Goal: Task Accomplishment & Management: Manage account settings

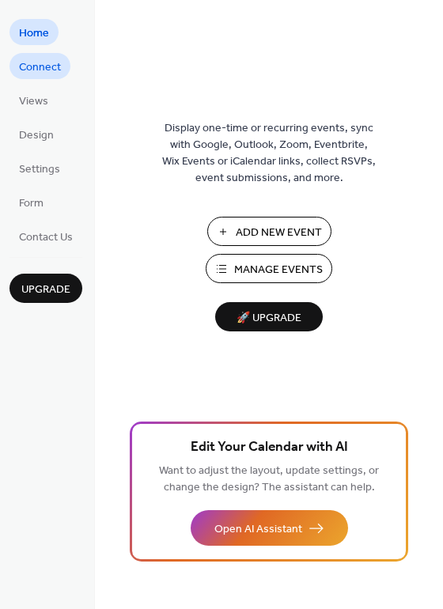
click at [47, 63] on span "Connect" at bounding box center [40, 67] width 42 height 17
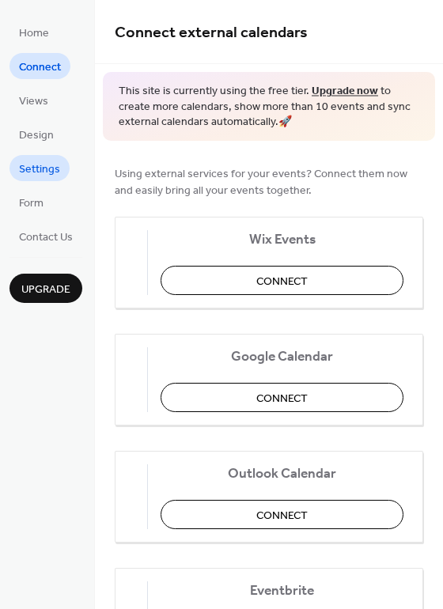
click at [39, 176] on span "Settings" at bounding box center [39, 169] width 41 height 17
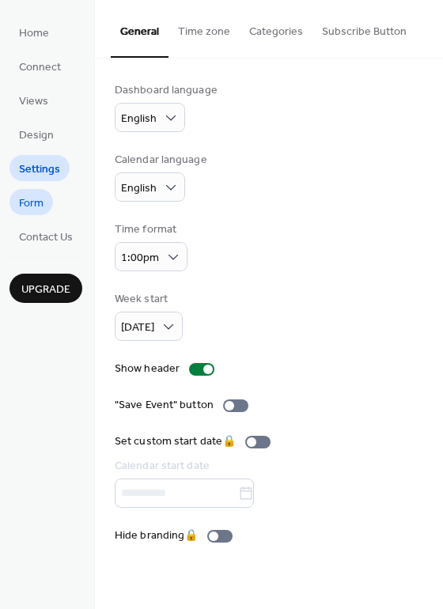
click at [32, 207] on span "Form" at bounding box center [31, 203] width 25 height 17
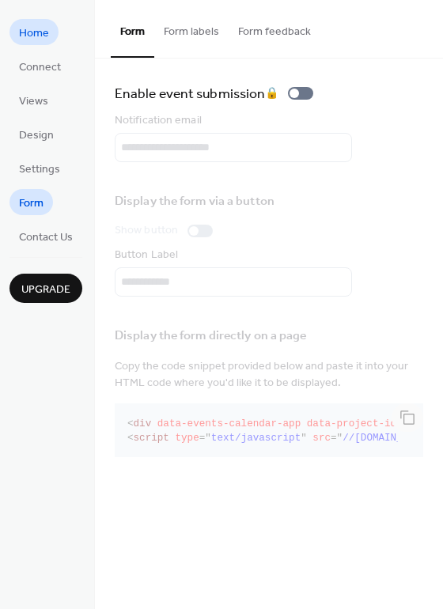
click at [34, 25] on span "Home" at bounding box center [34, 33] width 30 height 17
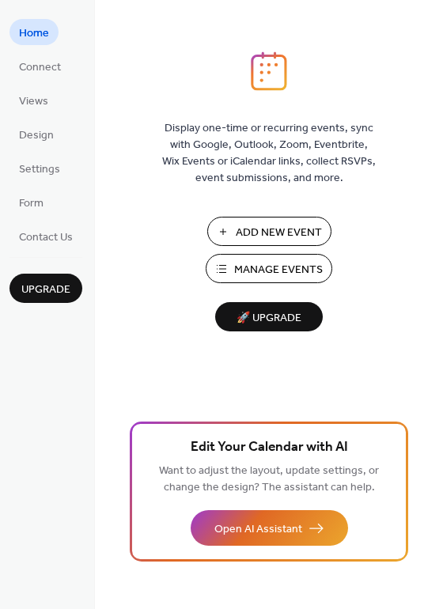
click at [296, 268] on span "Manage Events" at bounding box center [278, 270] width 89 height 17
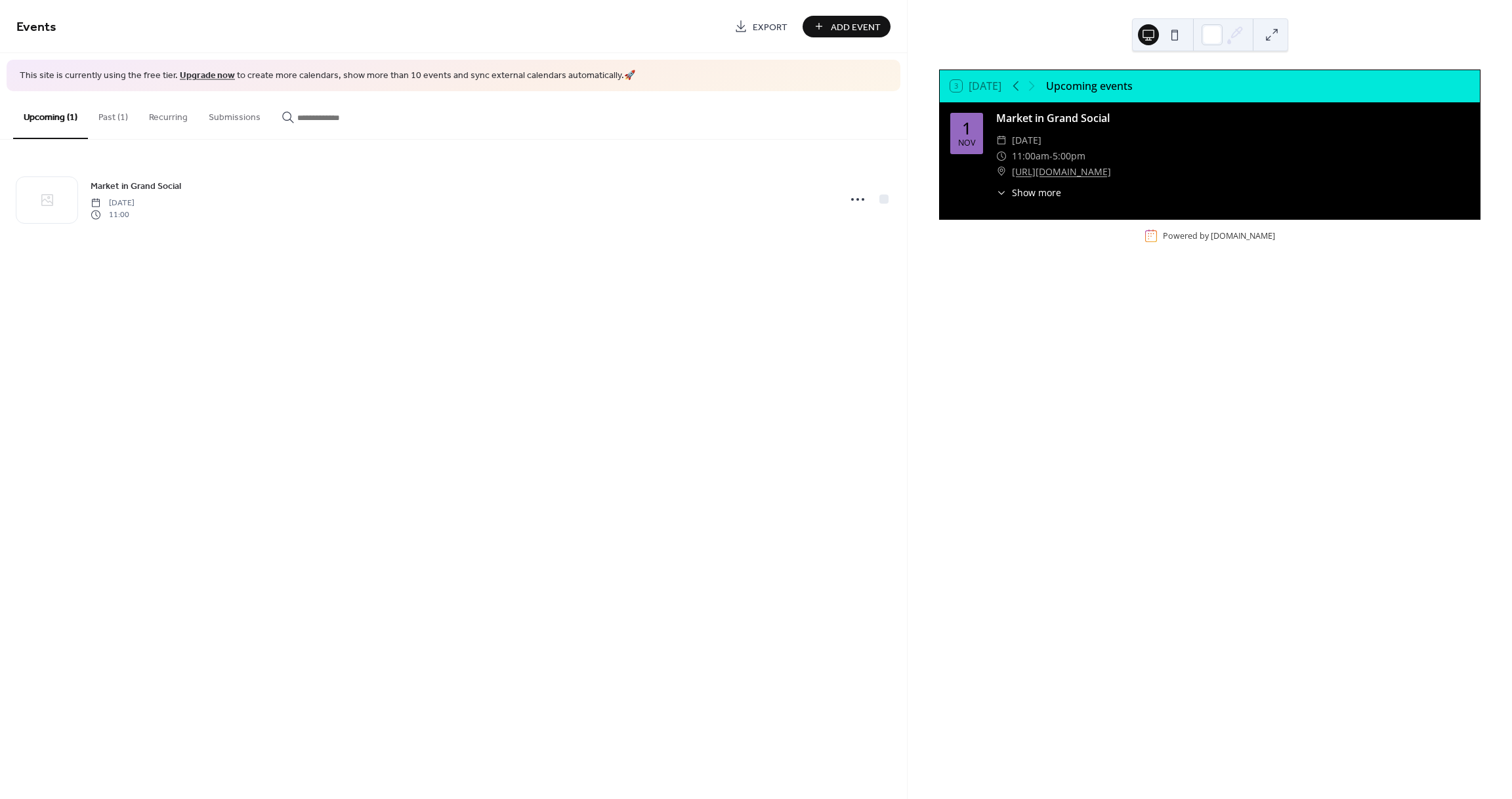
click at [184, 114] on button "Recurring" at bounding box center [168, 114] width 60 height 46
click at [124, 117] on button "Past (1)" at bounding box center [113, 114] width 51 height 46
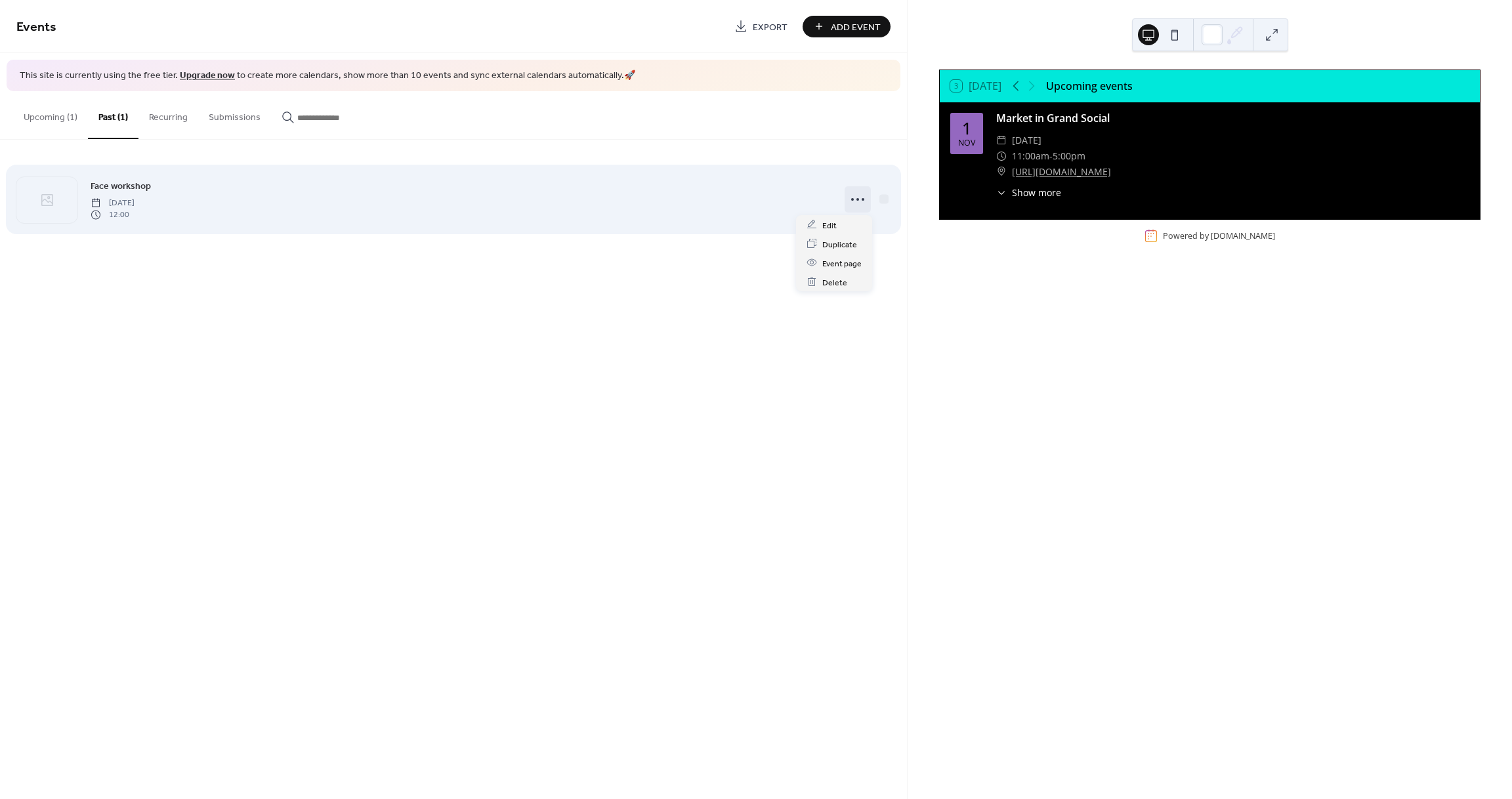
click at [856, 194] on icon at bounding box center [857, 199] width 21 height 21
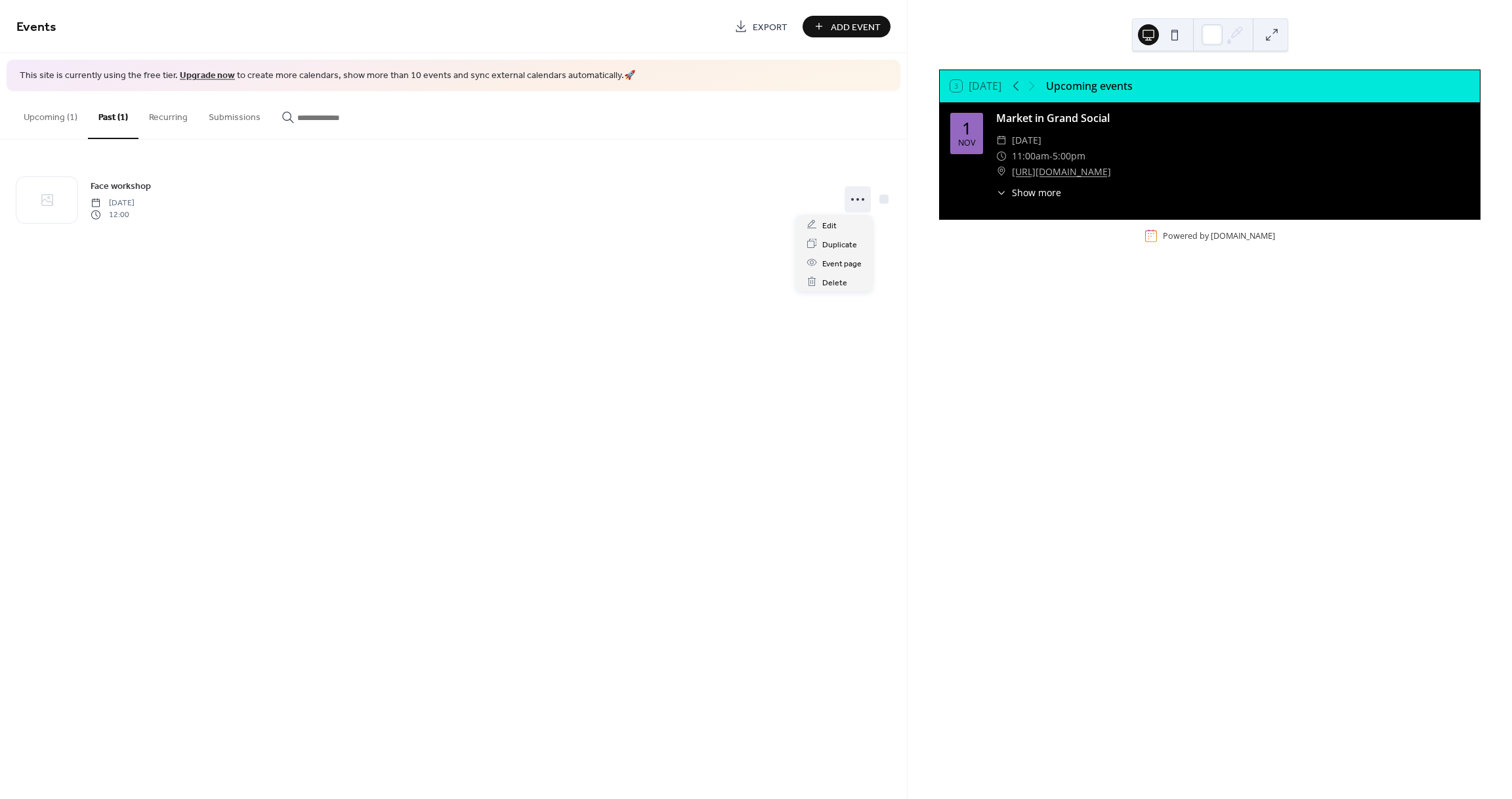
click at [566, 297] on div "Events Export Add Event This site is currently using the free tier. Upgrade now…" at bounding box center [453, 399] width 907 height 799
click at [161, 121] on button "Recurring" at bounding box center [168, 114] width 60 height 46
click at [253, 119] on button "Submissions" at bounding box center [235, 114] width 73 height 46
click at [48, 113] on button "Upcoming (1)" at bounding box center [51, 114] width 75 height 46
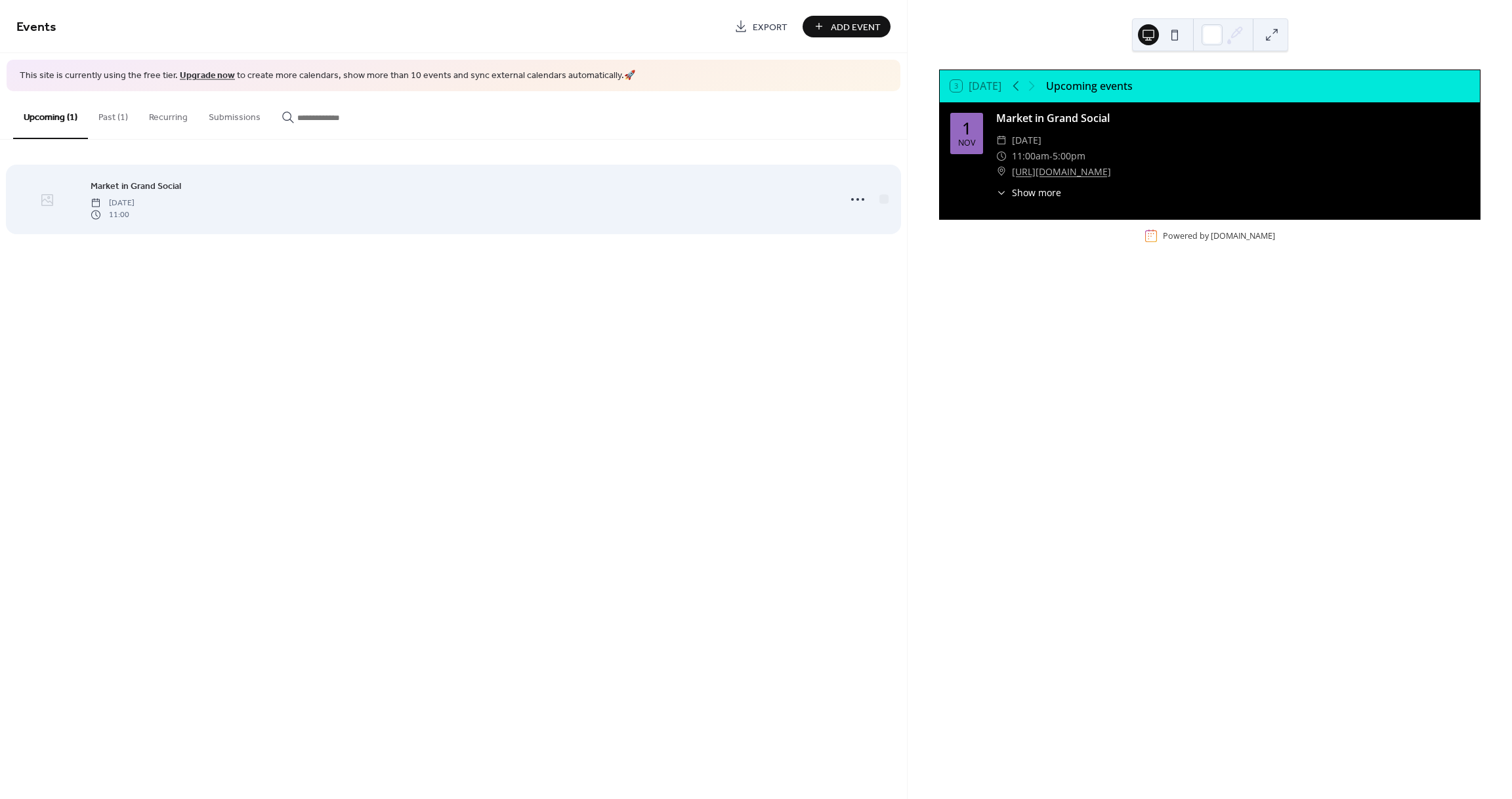
click at [52, 187] on div at bounding box center [47, 200] width 61 height 46
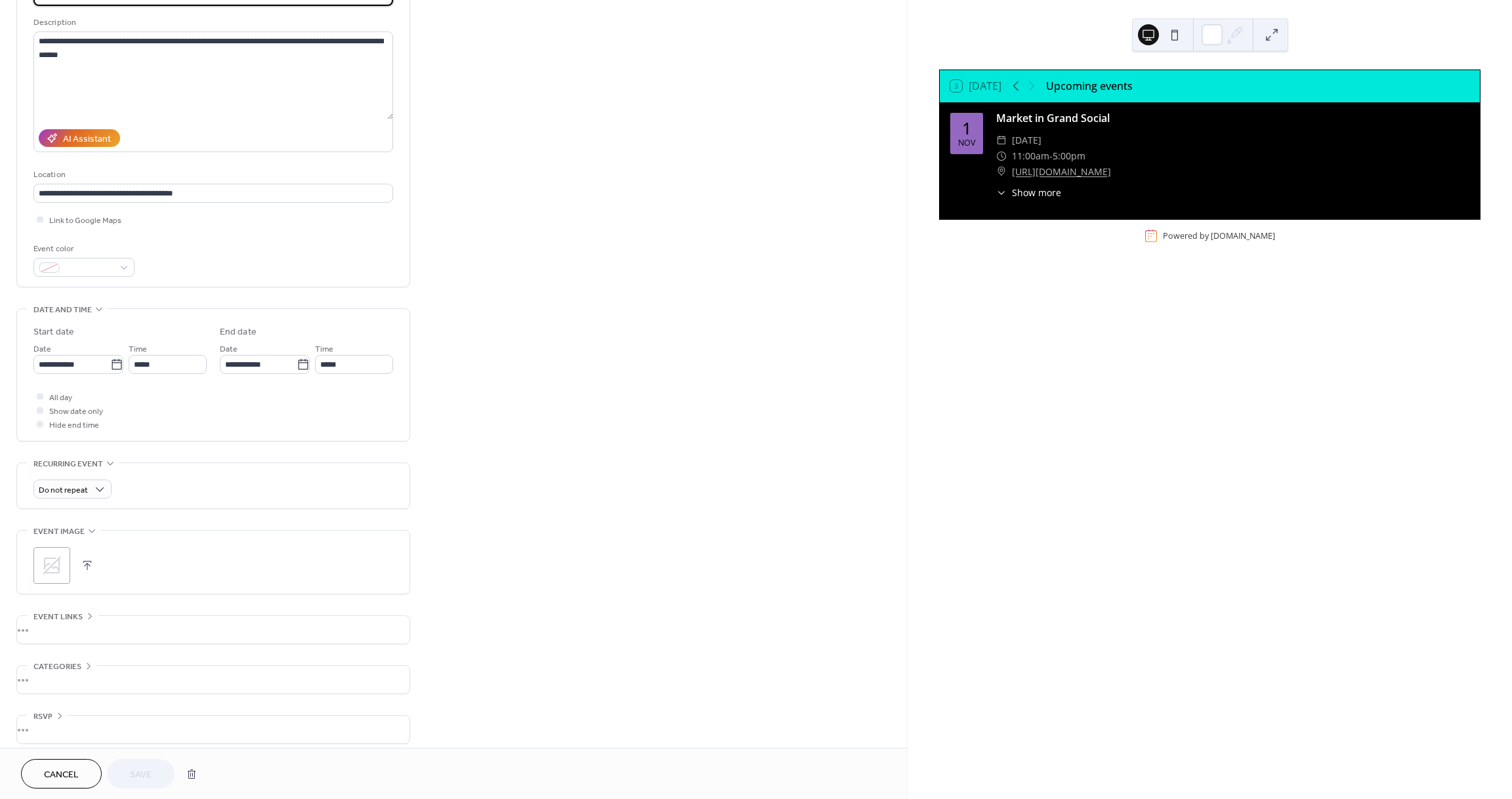
scroll to position [128, 0]
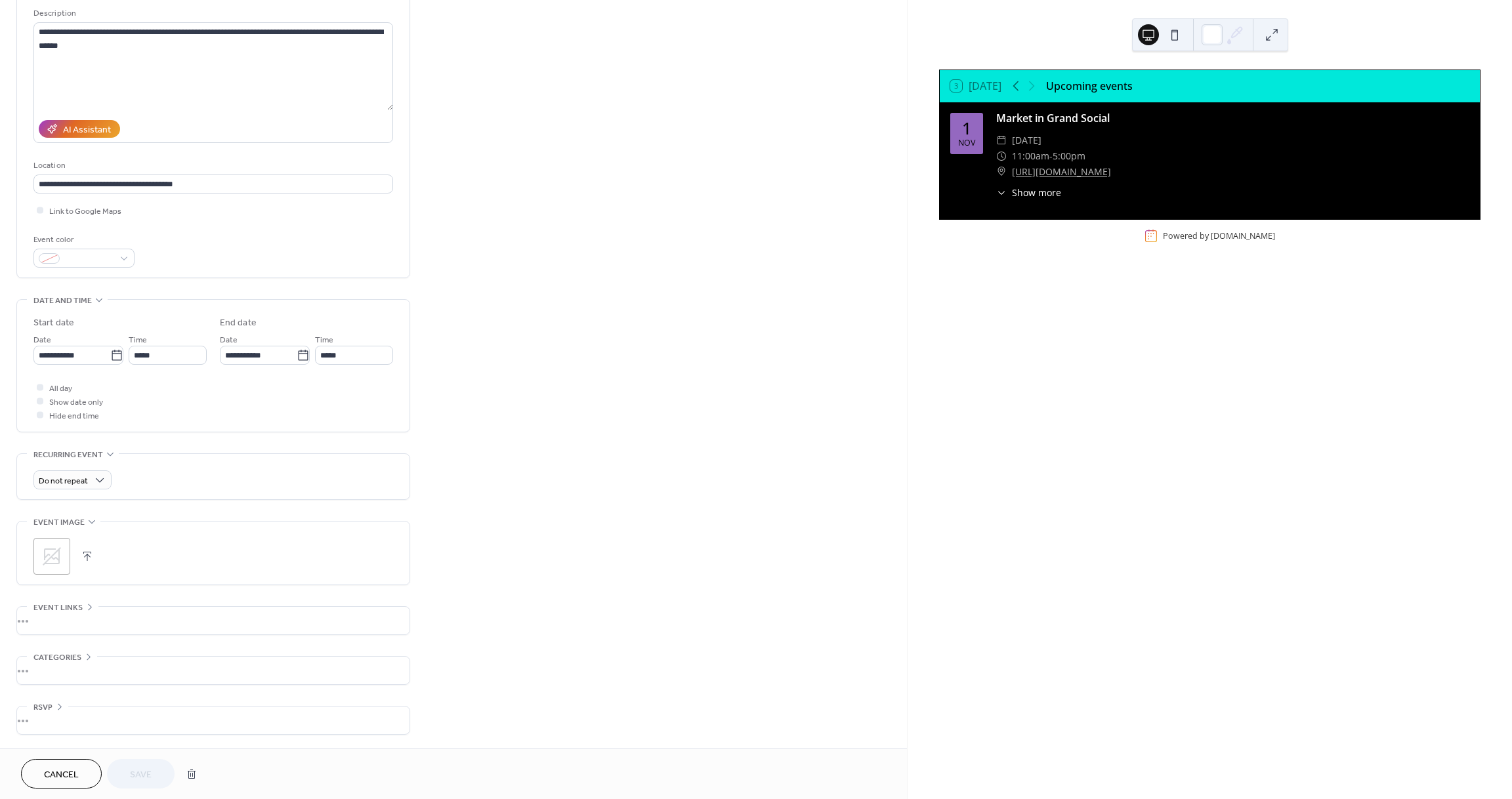
click at [61, 775] on span "Cancel" at bounding box center [61, 775] width 35 height 14
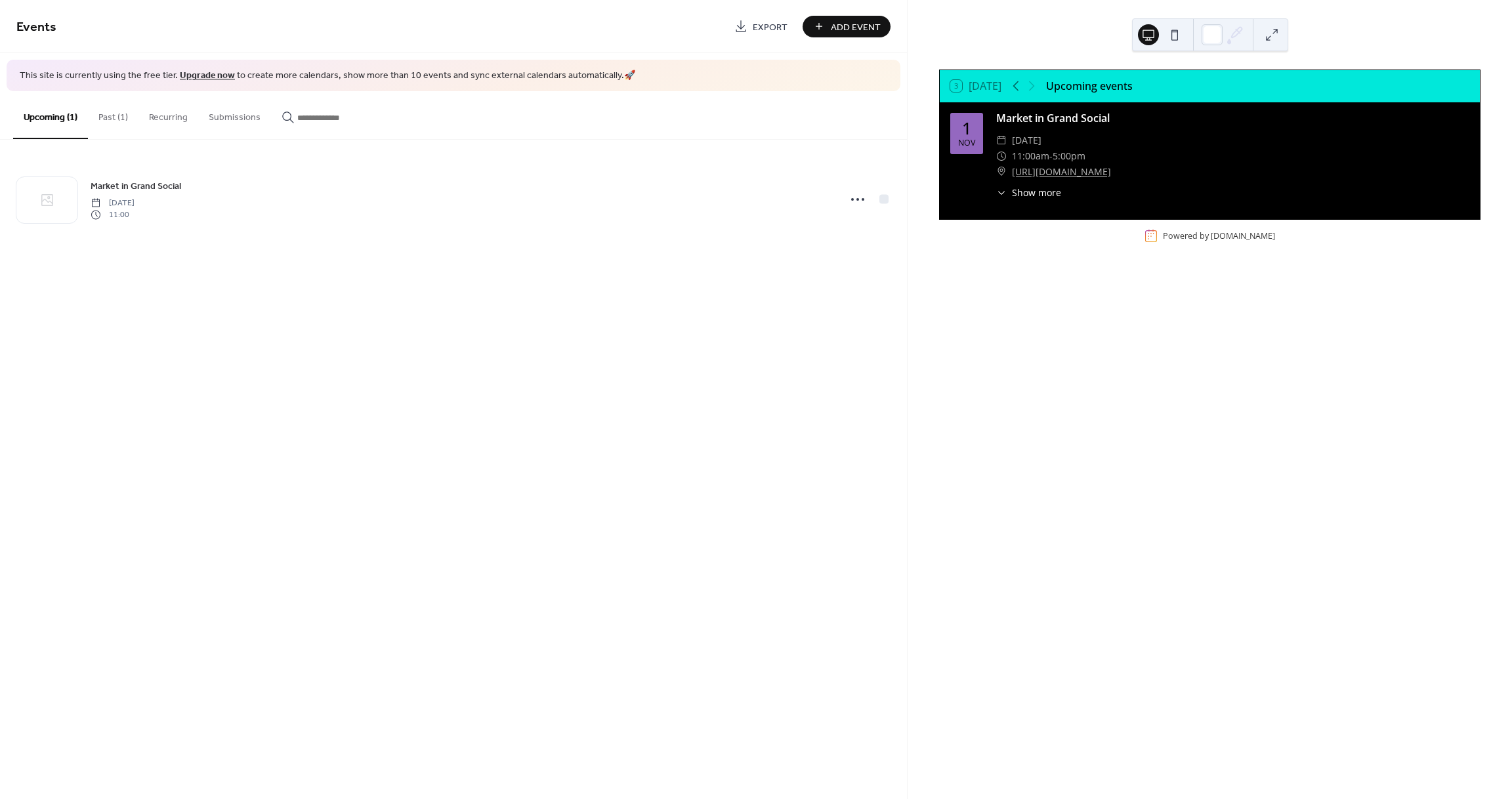
click at [1038, 197] on span "Show more" at bounding box center [1036, 192] width 49 height 14
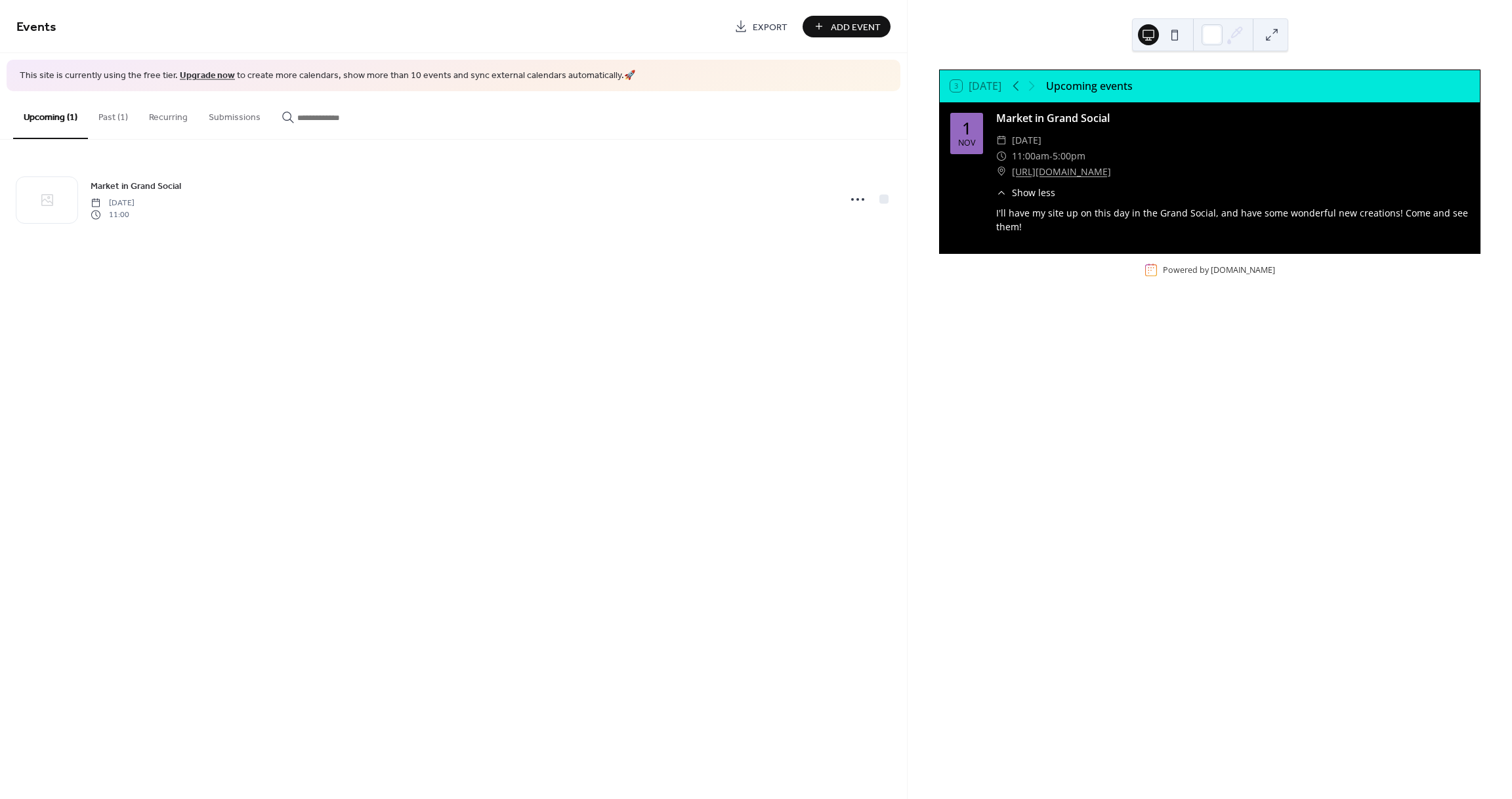
click at [887, 365] on div "Events Export Add Event This site is currently using the free tier. Upgrade now…" at bounding box center [453, 399] width 907 height 799
click at [1150, 270] on rect at bounding box center [1151, 270] width 13 height 13
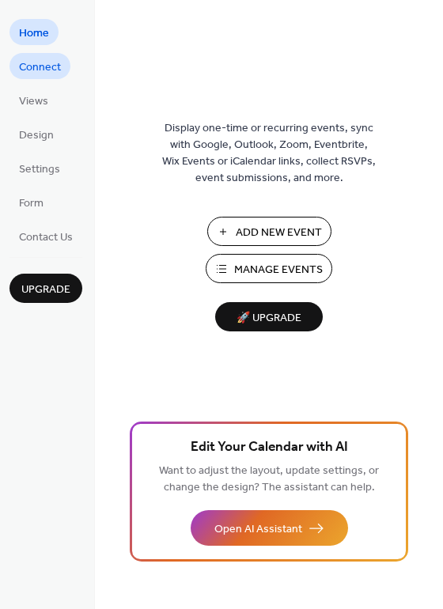
click at [32, 70] on span "Connect" at bounding box center [40, 67] width 42 height 17
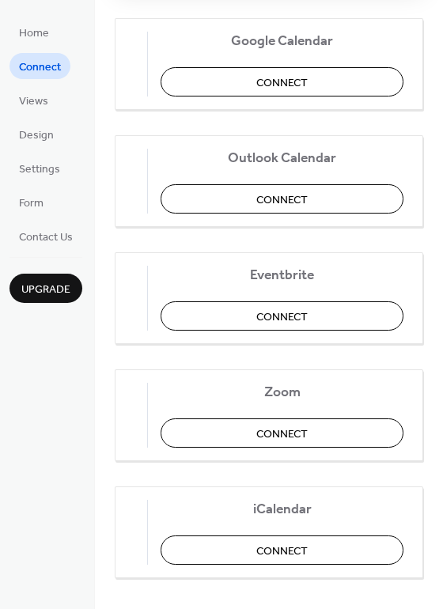
scroll to position [332, 0]
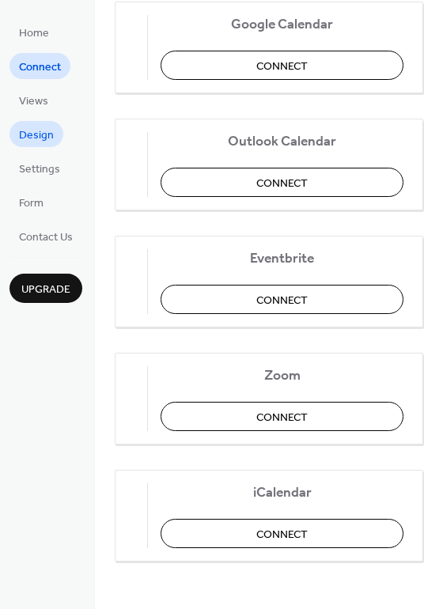
click at [21, 127] on span "Design" at bounding box center [36, 135] width 35 height 17
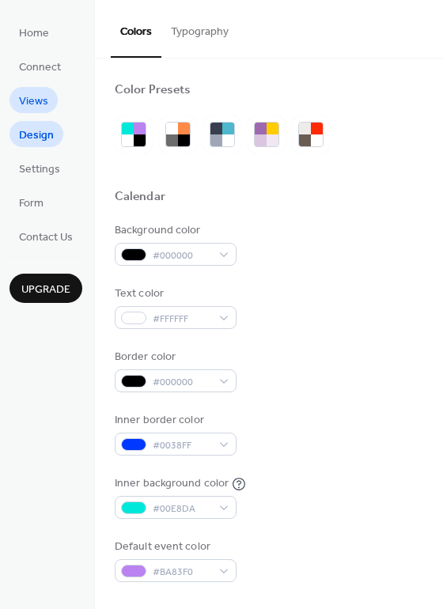
click at [25, 103] on span "Views" at bounding box center [33, 101] width 29 height 17
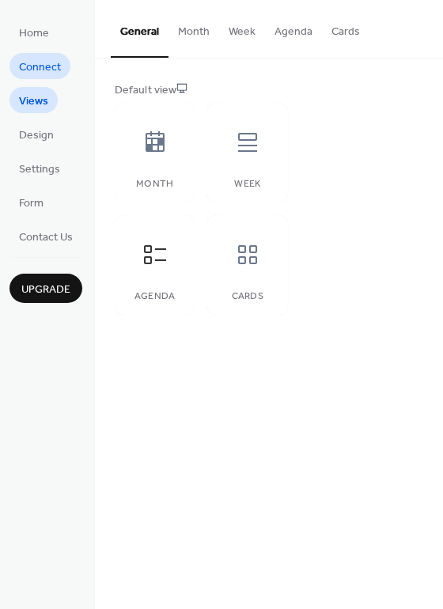
click at [34, 69] on span "Connect" at bounding box center [40, 67] width 42 height 17
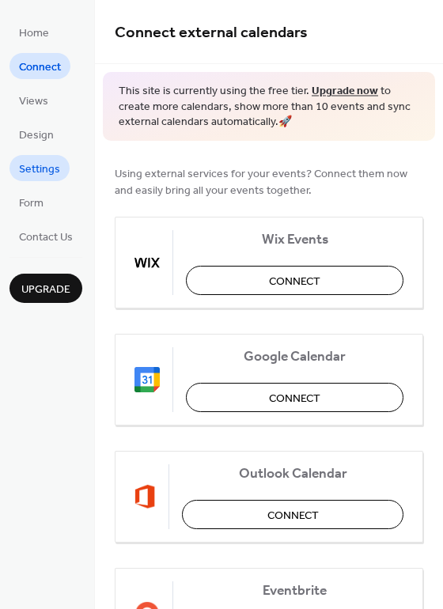
click at [39, 166] on span "Settings" at bounding box center [39, 169] width 41 height 17
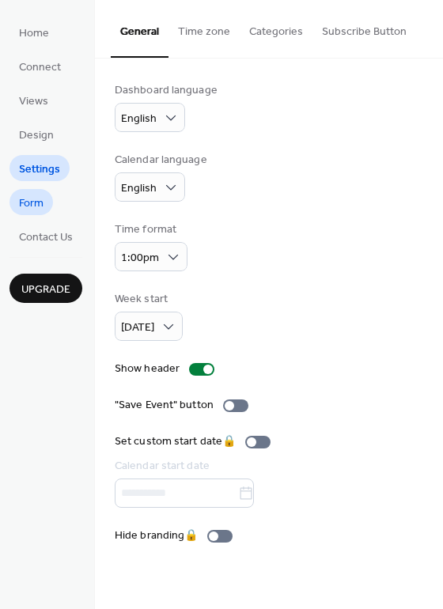
click at [32, 198] on span "Form" at bounding box center [31, 203] width 25 height 17
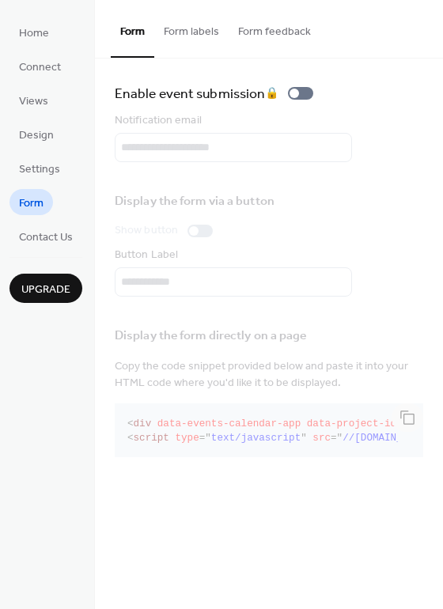
click at [178, 28] on button "Form labels" at bounding box center [191, 28] width 74 height 56
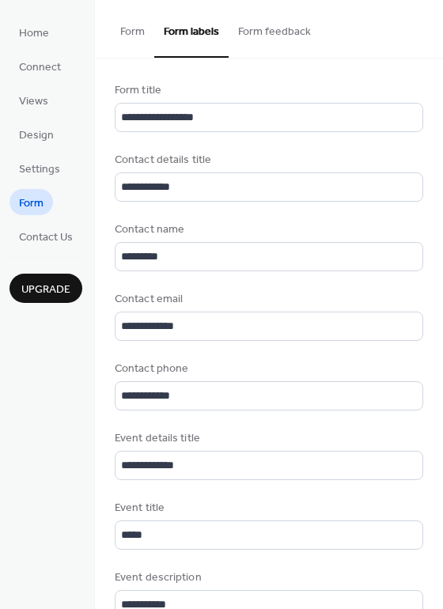
click at [256, 28] on button "Form feedback" at bounding box center [275, 28] width 92 height 56
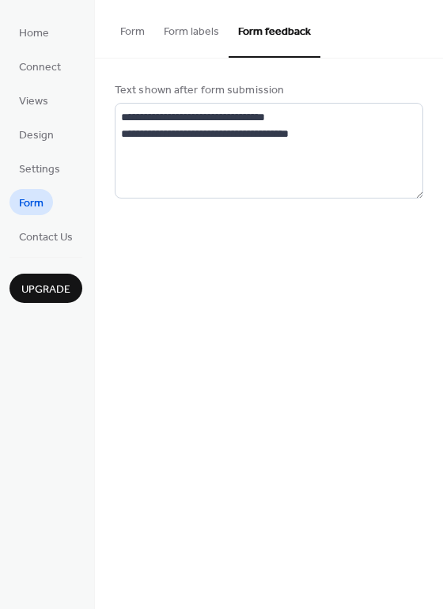
click at [122, 31] on button "Form" at bounding box center [133, 28] width 44 height 56
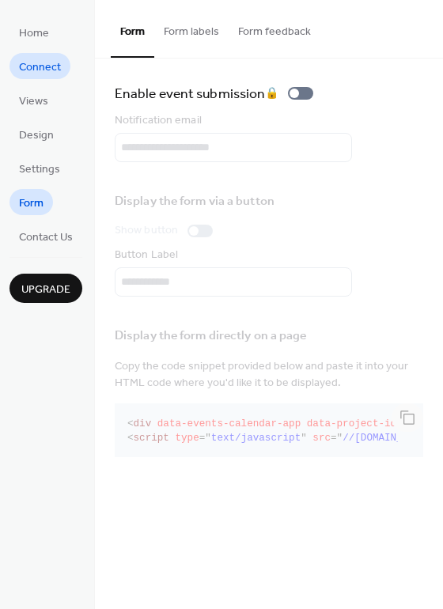
click at [40, 64] on span "Connect" at bounding box center [40, 67] width 42 height 17
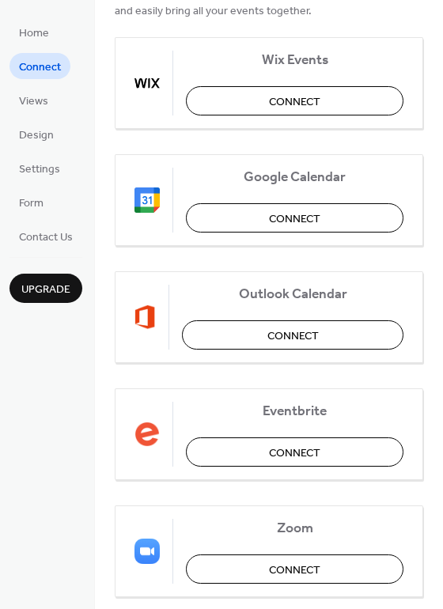
scroll to position [142, 0]
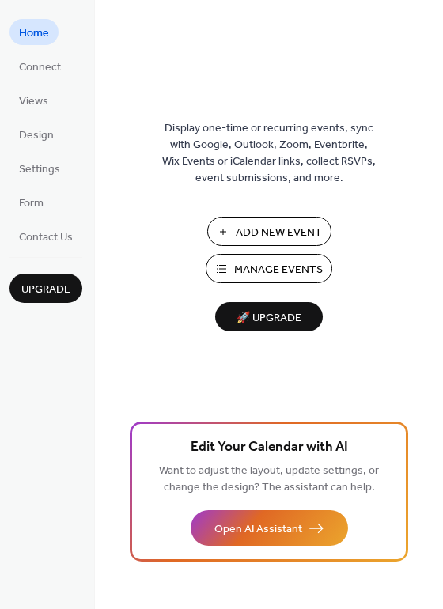
click at [262, 269] on span "Manage Events" at bounding box center [278, 270] width 89 height 17
click at [51, 239] on span "Contact Us" at bounding box center [46, 237] width 54 height 17
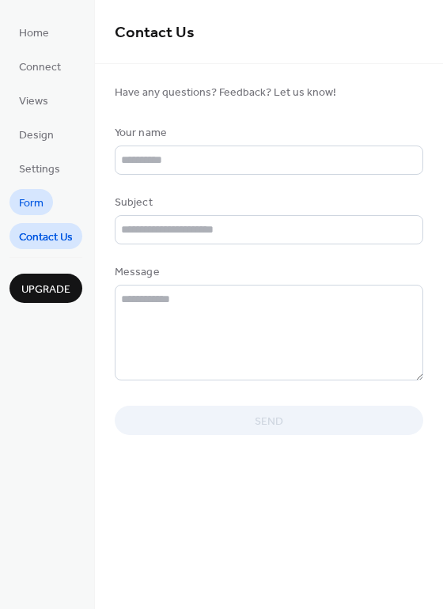
click at [41, 212] on span "Form" at bounding box center [31, 203] width 25 height 17
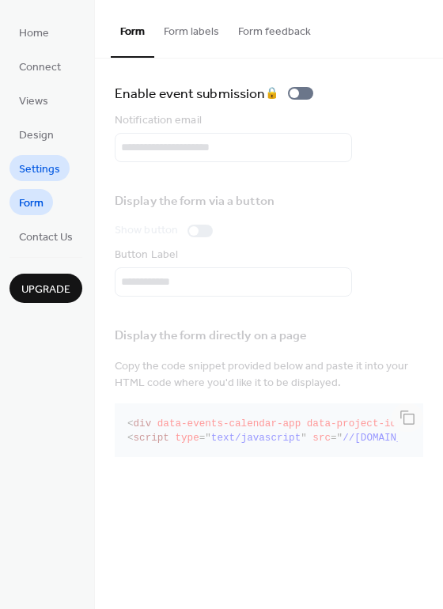
click at [53, 156] on link "Settings" at bounding box center [39, 168] width 60 height 26
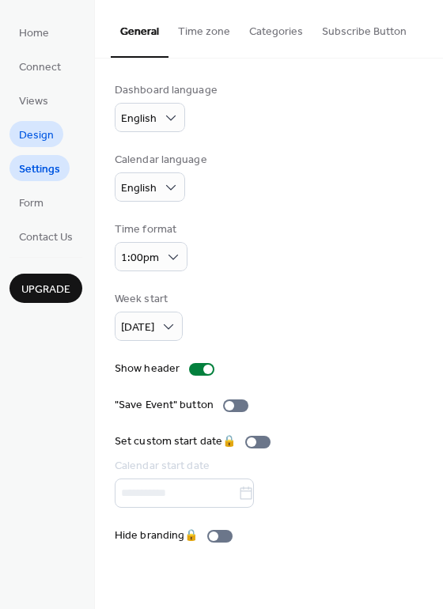
click at [47, 127] on span "Design" at bounding box center [36, 135] width 35 height 17
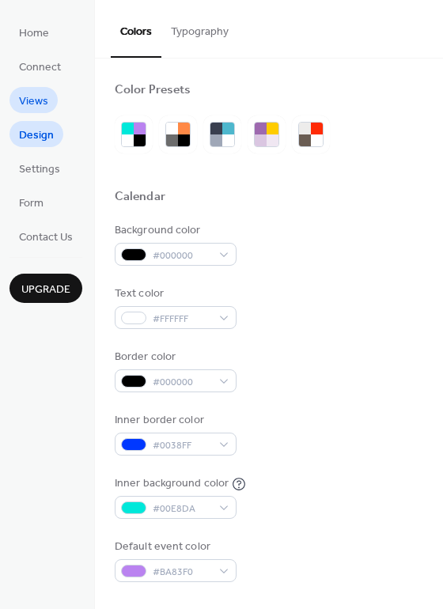
click at [41, 100] on span "Views" at bounding box center [33, 101] width 29 height 17
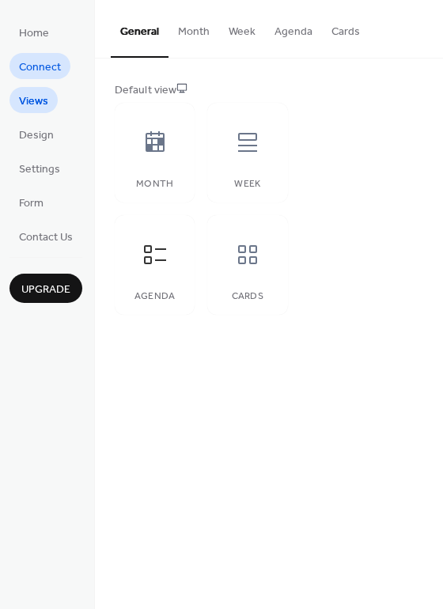
click at [39, 76] on span "Connect" at bounding box center [40, 67] width 42 height 17
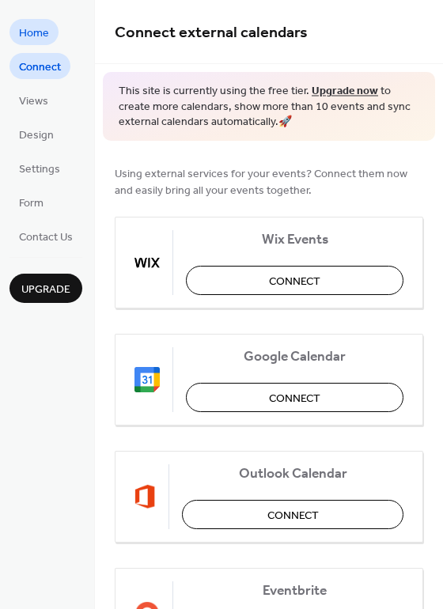
click at [48, 31] on link "Home" at bounding box center [33, 32] width 49 height 26
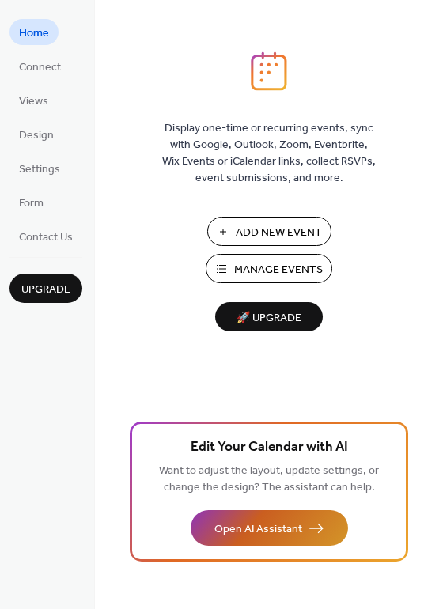
click at [255, 532] on span "Open AI Assistant" at bounding box center [258, 529] width 88 height 17
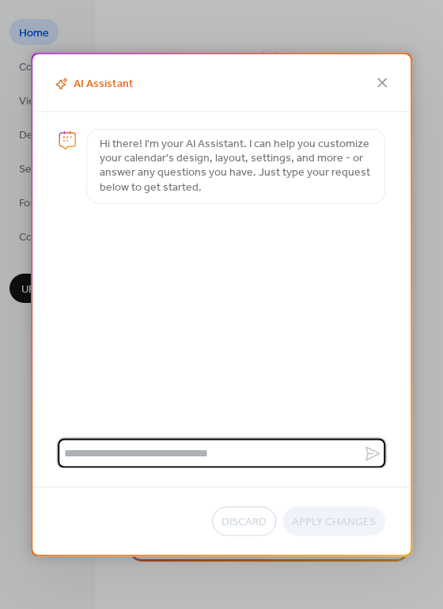
click at [203, 448] on textarea at bounding box center [210, 453] width 305 height 29
type textarea "**********"
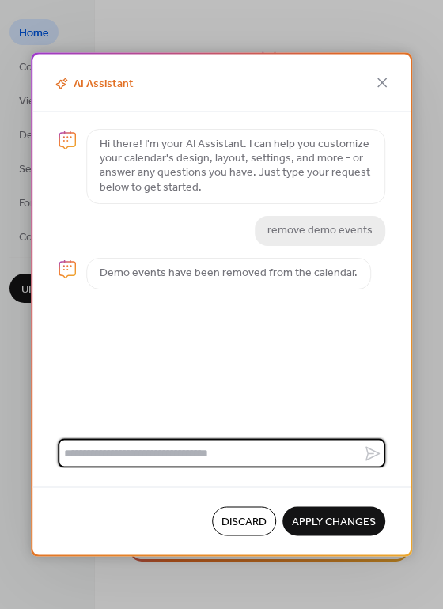
click at [342, 519] on span "Apply Changes" at bounding box center [334, 522] width 84 height 17
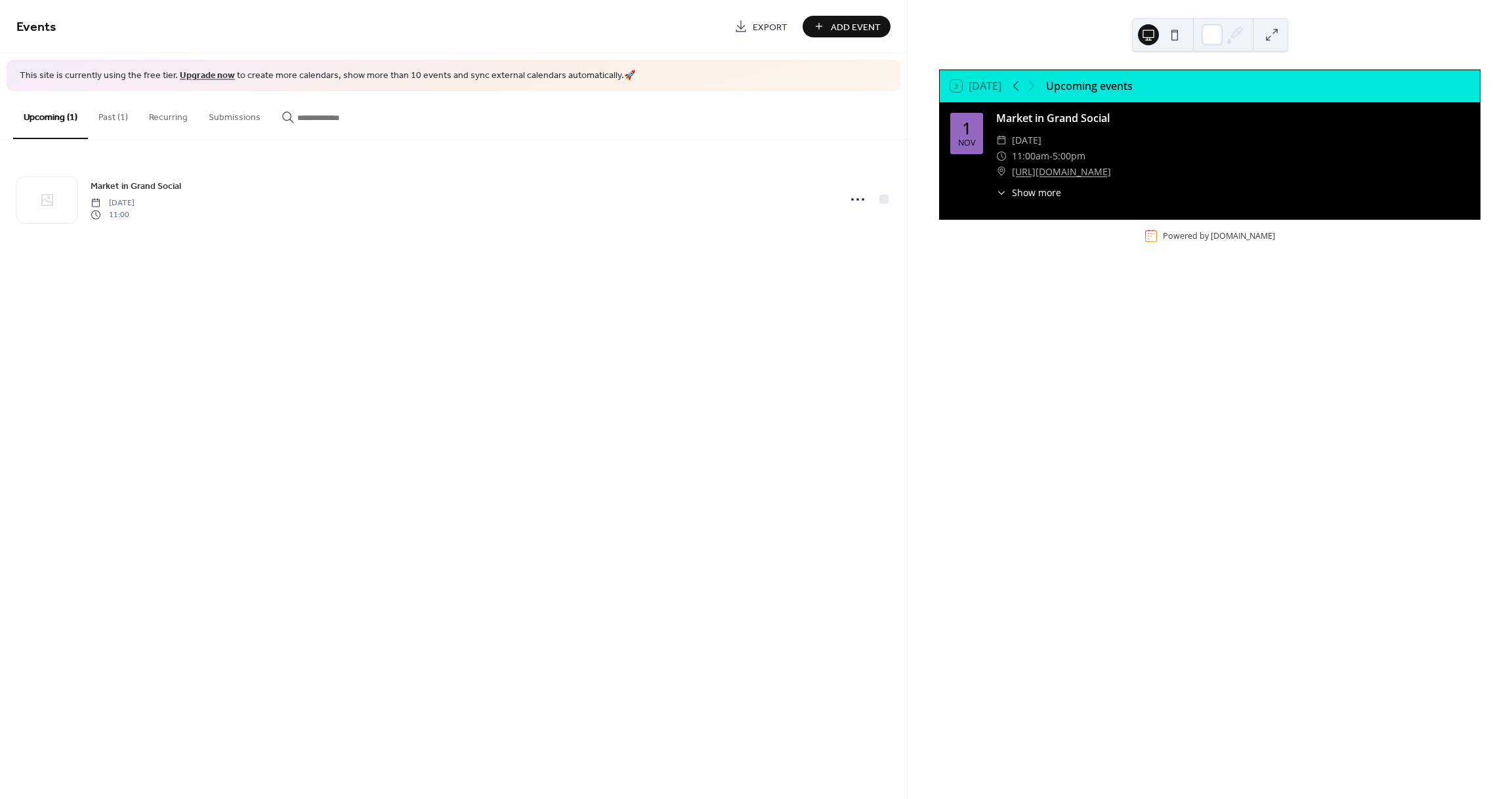
click at [169, 116] on button "Recurring" at bounding box center [168, 114] width 60 height 46
click at [225, 118] on button "Submissions" at bounding box center [235, 114] width 73 height 46
click at [108, 123] on button "Past (1)" at bounding box center [113, 114] width 51 height 46
click at [61, 119] on button "Upcoming (1)" at bounding box center [51, 114] width 75 height 46
